Goal: Transaction & Acquisition: Purchase product/service

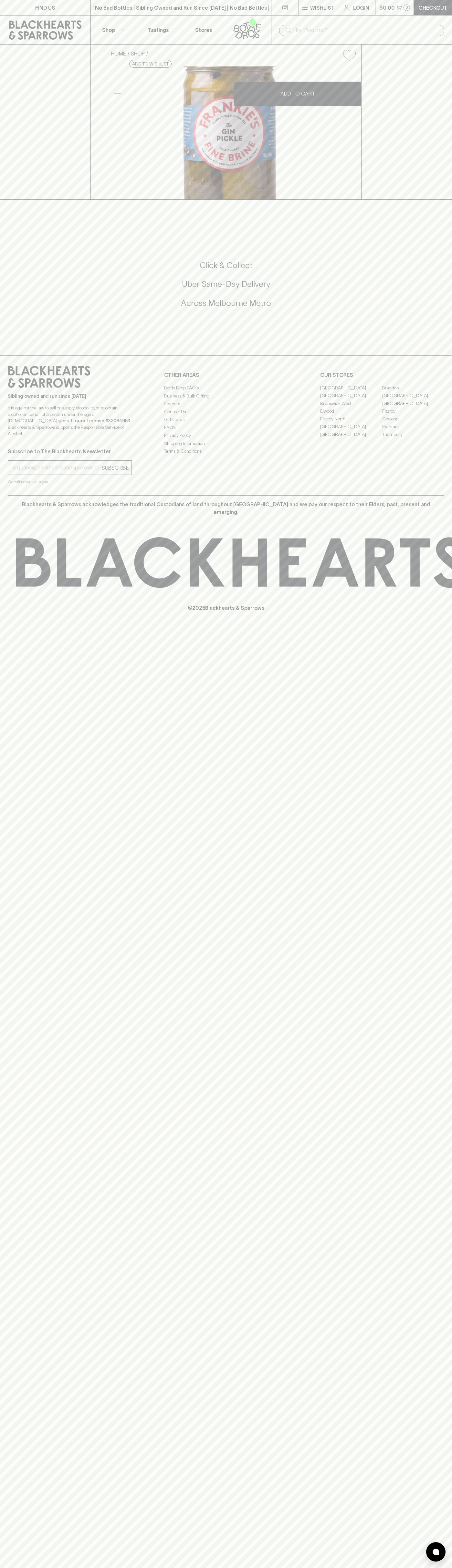
click at [382, 30] on input "text" at bounding box center [366, 30] width 145 height 10
click at [446, 760] on div "FIND US | No Bad Bottles | Sibling Owned and Run Since 2006 | No Bad Bottles | …" at bounding box center [226, 784] width 452 height 1568
click at [82, 1567] on html "FIND US | No Bad Bottles | Sibling Owned and Run Since 2006 | No Bad Bottles | …" at bounding box center [226, 784] width 452 height 1568
click at [10, 1481] on div "FIND US | No Bad Bottles | Sibling Owned and Run Since 2006 | No Bad Bottles | …" at bounding box center [226, 784] width 452 height 1568
